Goal: Navigation & Orientation: Find specific page/section

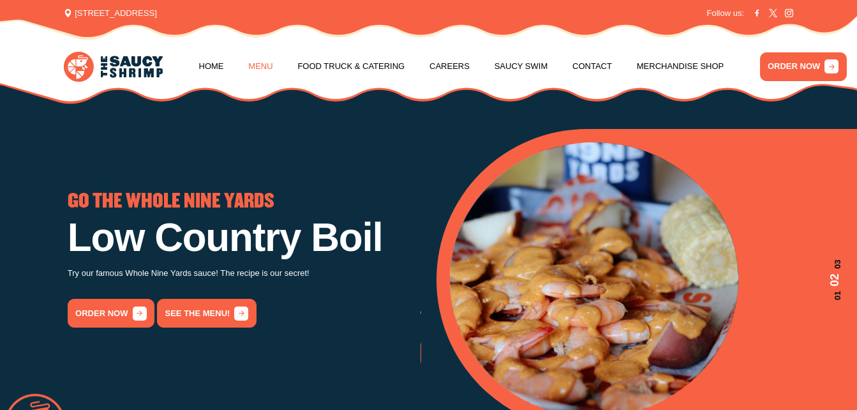
click at [259, 67] on link "Menu" at bounding box center [260, 66] width 24 height 49
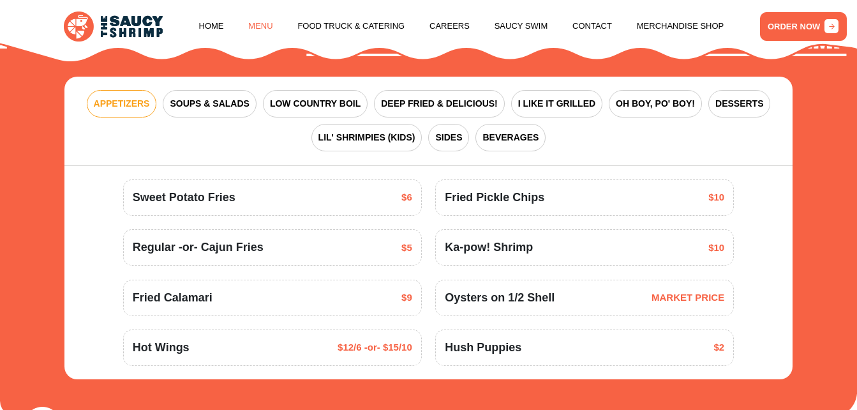
scroll to position [1449, 0]
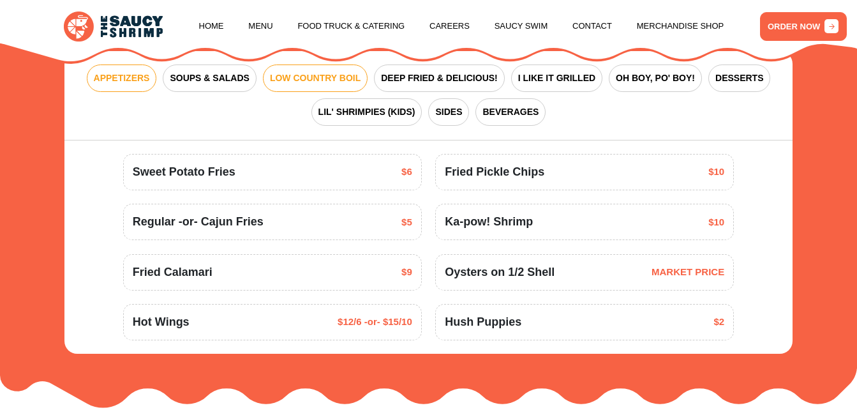
click at [306, 85] on span "LOW COUNTRY BOIL" at bounding box center [315, 78] width 91 height 13
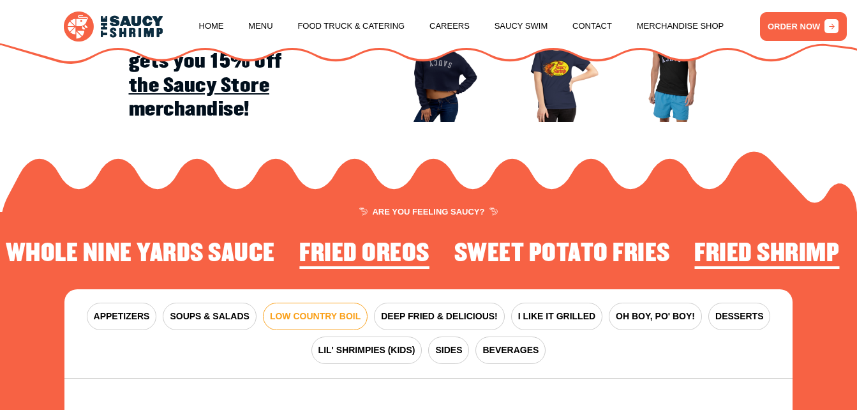
scroll to position [1347, 0]
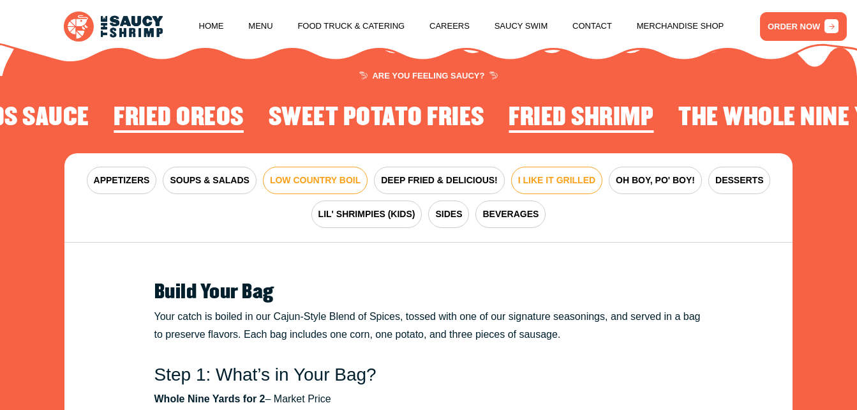
click at [535, 187] on span "I LIKE IT GRILLED" at bounding box center [556, 180] width 77 height 13
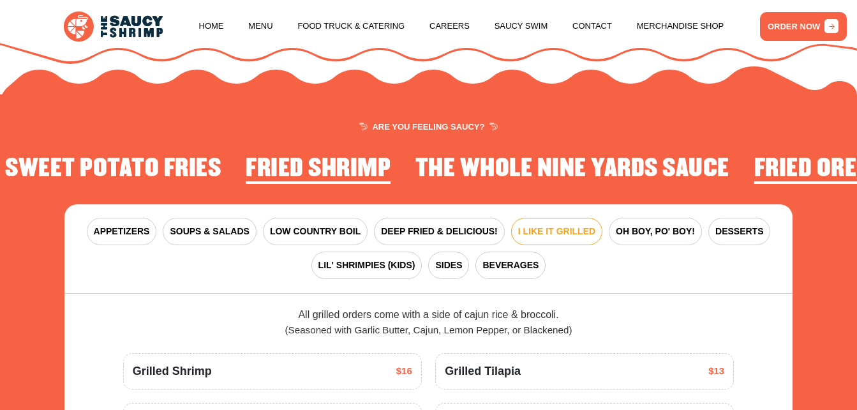
scroll to position [1270, 0]
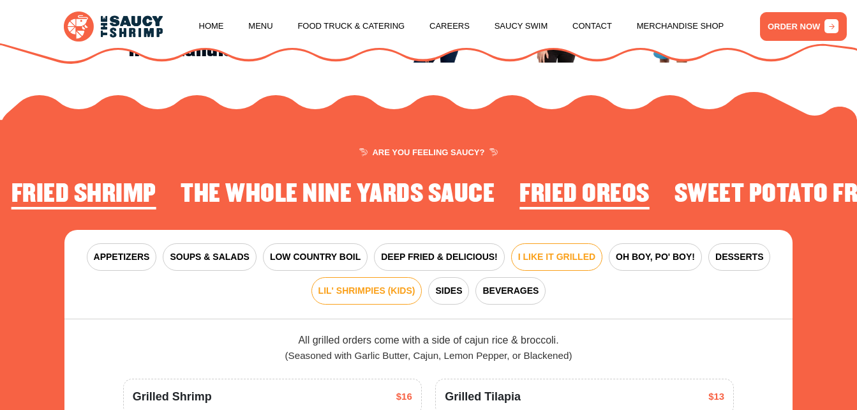
click at [367, 298] on span "LIL' SHRIMPIES (KIDS)" at bounding box center [367, 290] width 97 height 13
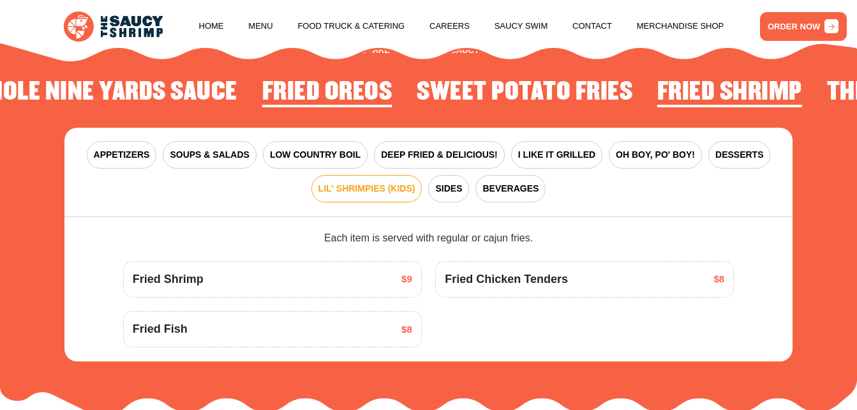
scroll to position [1347, 0]
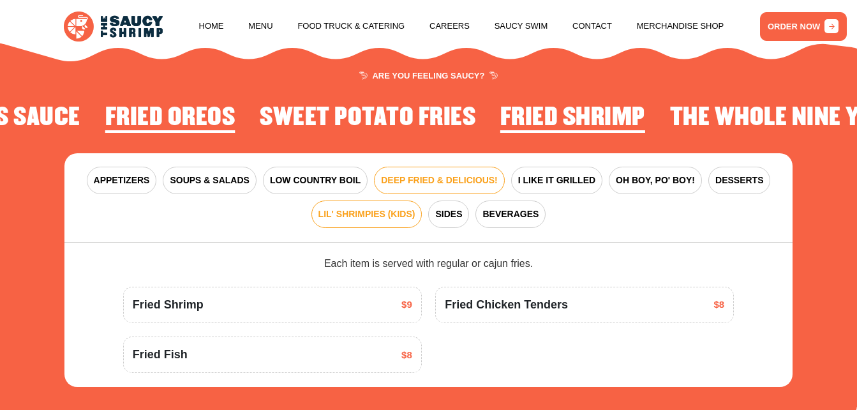
click at [471, 186] on span "DEEP FRIED & DELICIOUS!" at bounding box center [439, 180] width 117 height 13
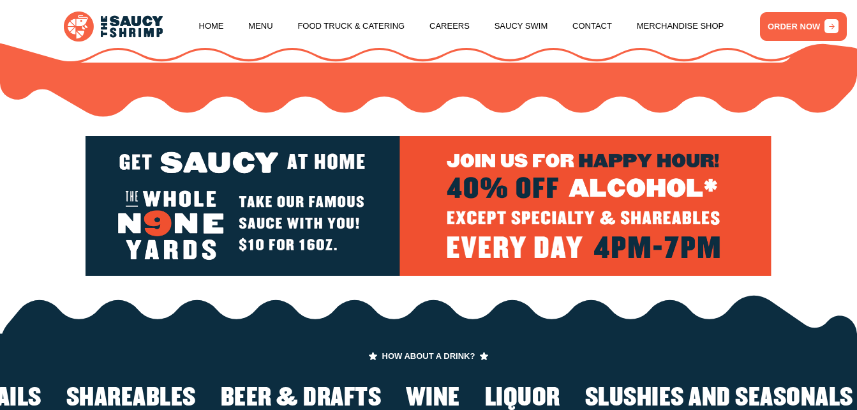
scroll to position [1781, 0]
